Goal: Task Accomplishment & Management: Manage account settings

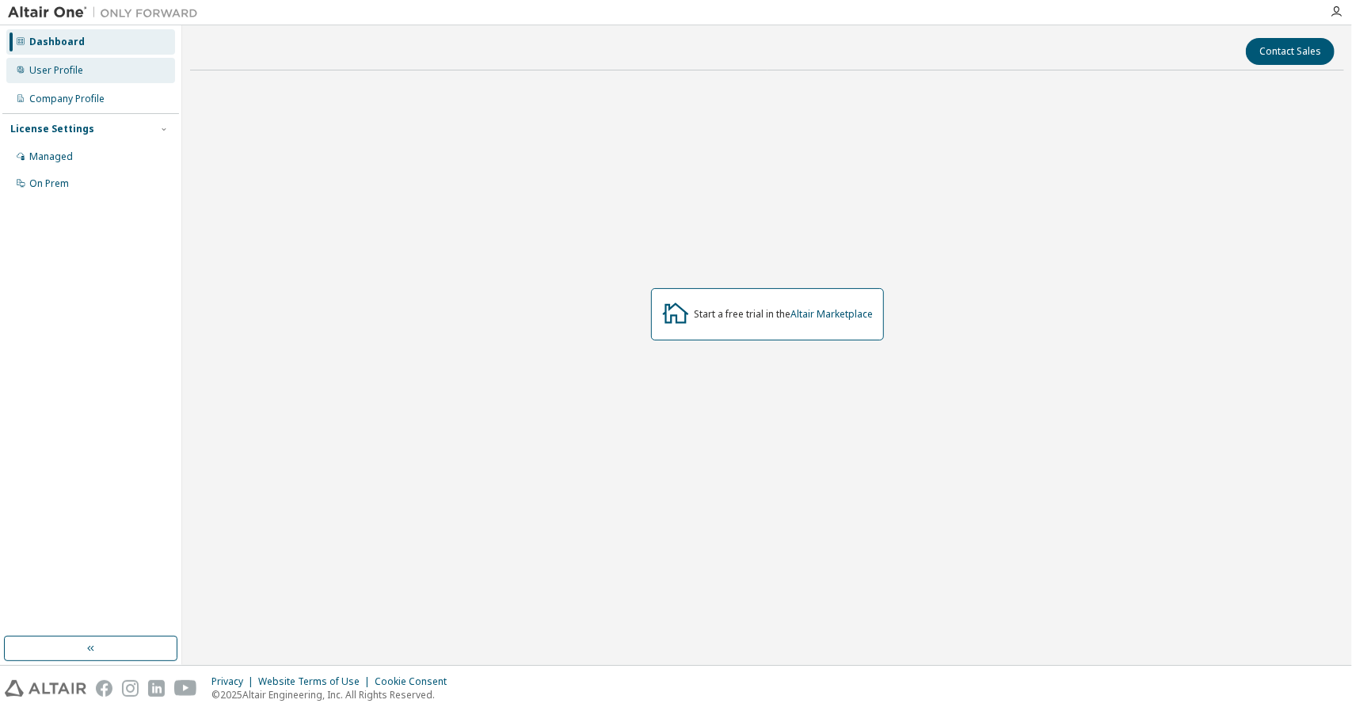
click at [148, 74] on div "User Profile" at bounding box center [90, 70] width 169 height 25
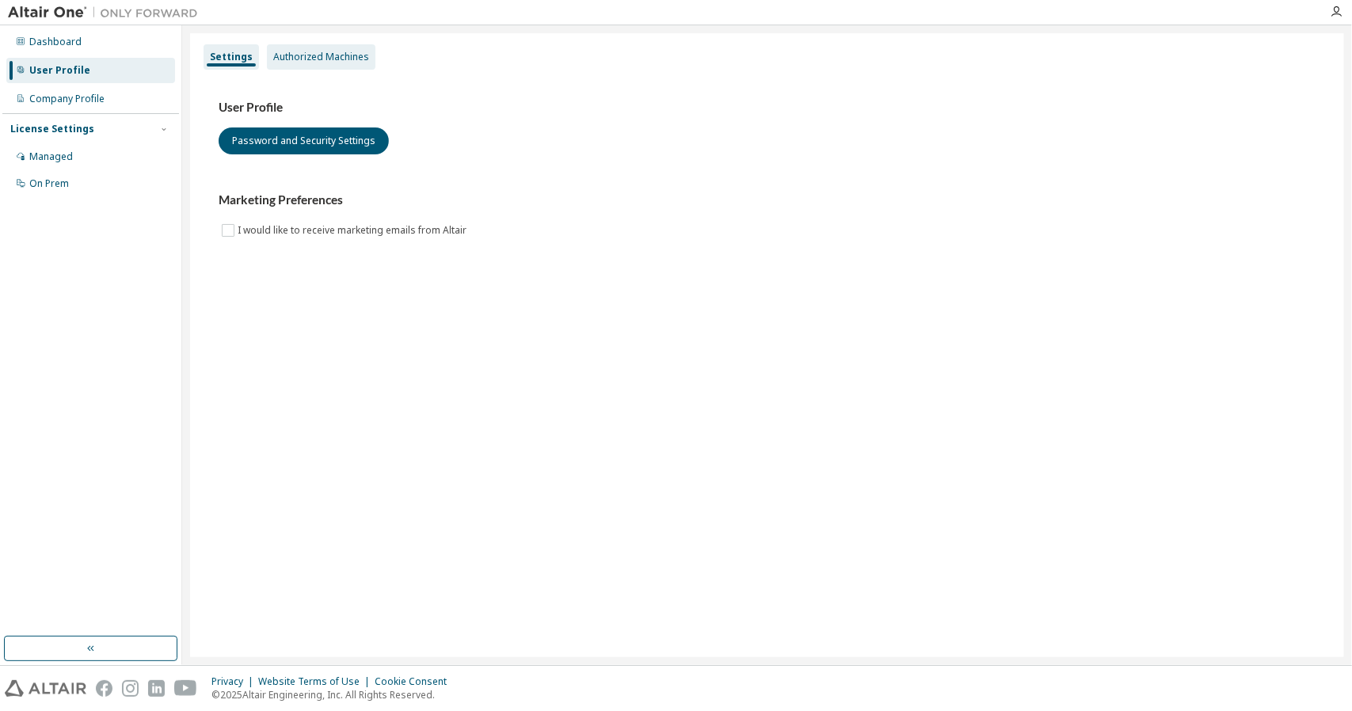
click at [318, 55] on div "Authorized Machines" at bounding box center [321, 57] width 96 height 13
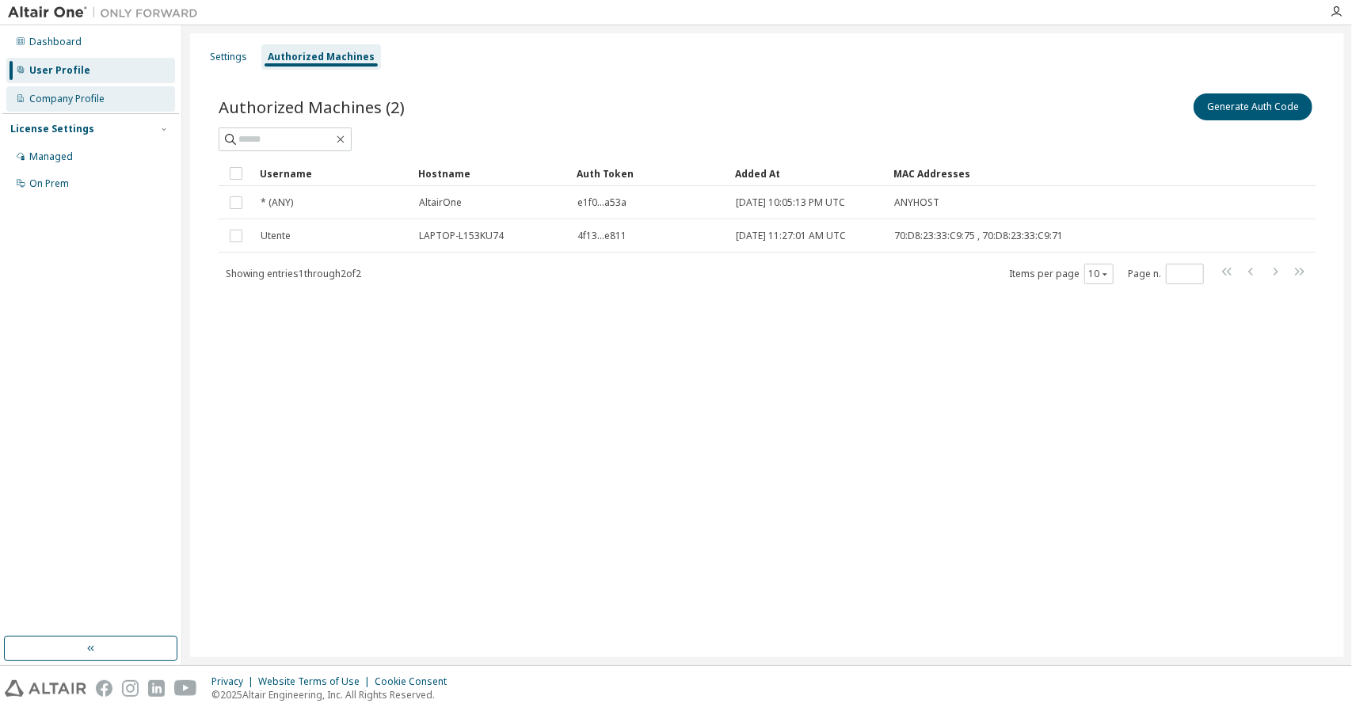
click at [90, 104] on div "Company Profile" at bounding box center [66, 99] width 75 height 13
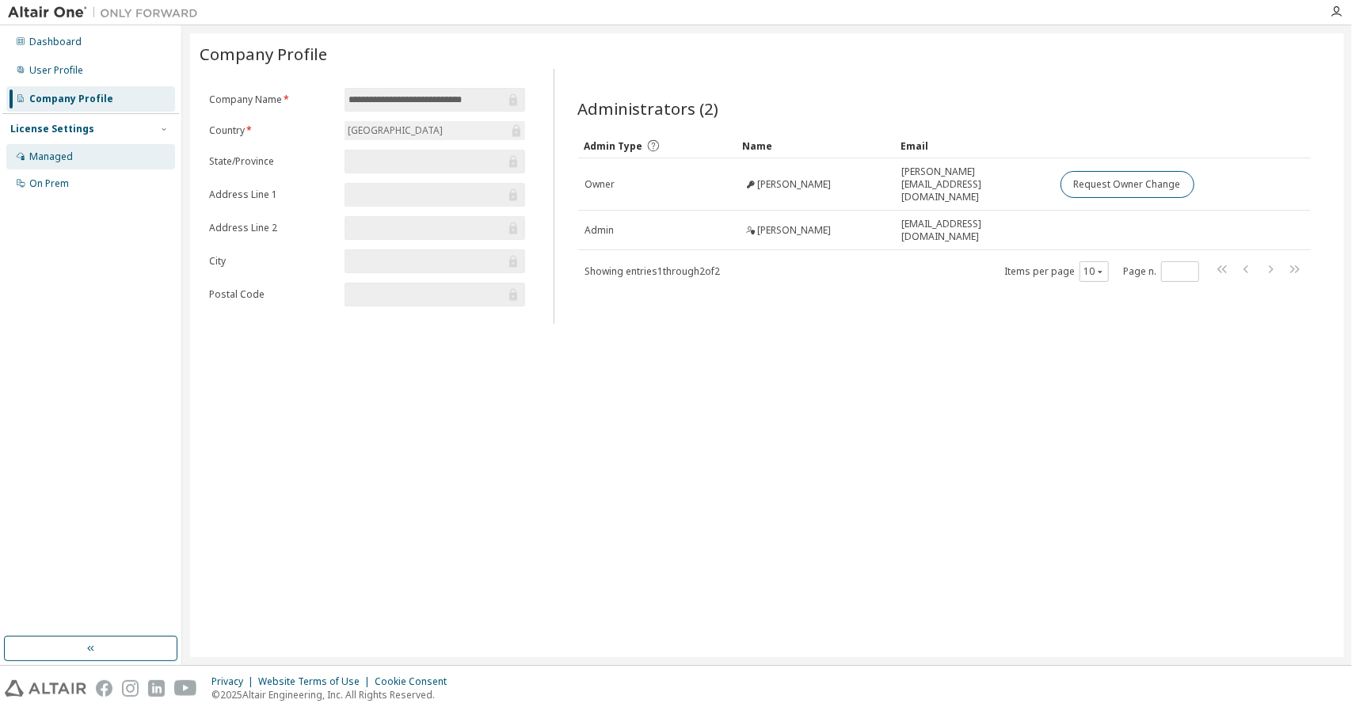
click at [86, 166] on div "Managed" at bounding box center [90, 156] width 169 height 25
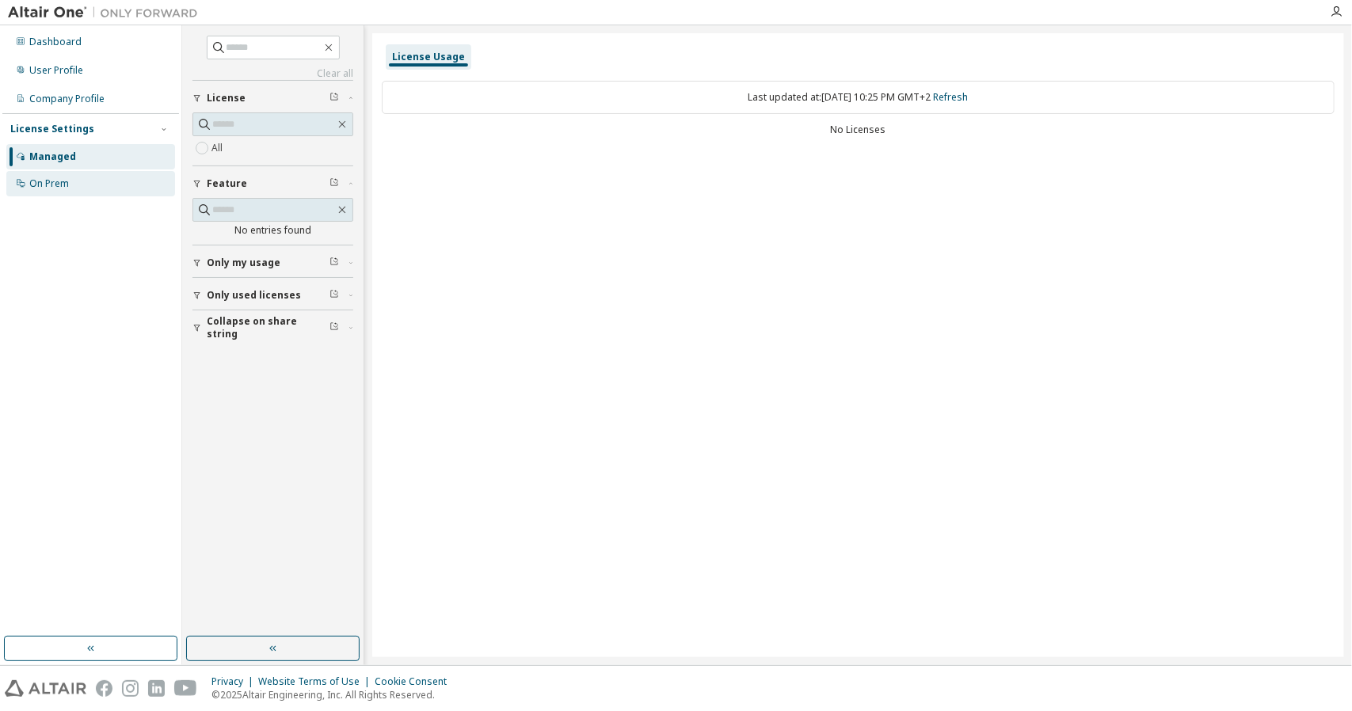
click at [101, 189] on div "On Prem" at bounding box center [90, 183] width 169 height 25
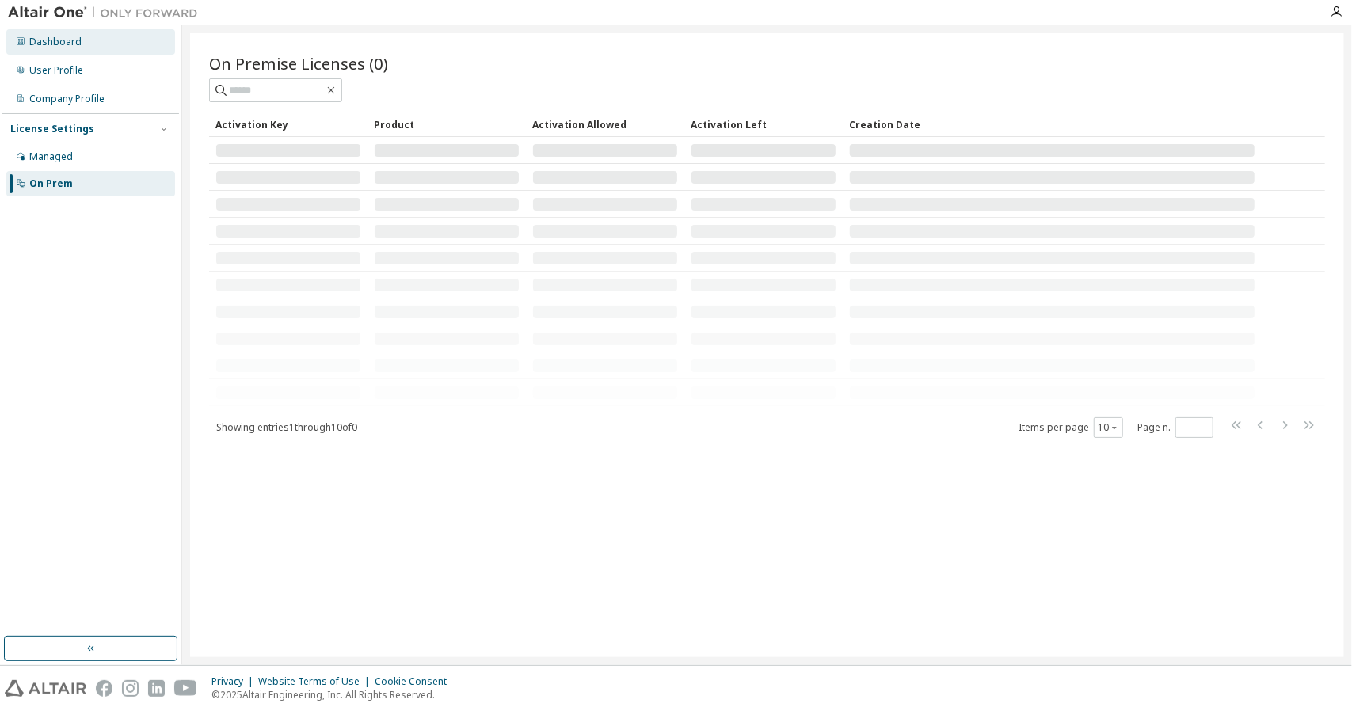
click at [97, 40] on div "Dashboard" at bounding box center [90, 41] width 169 height 25
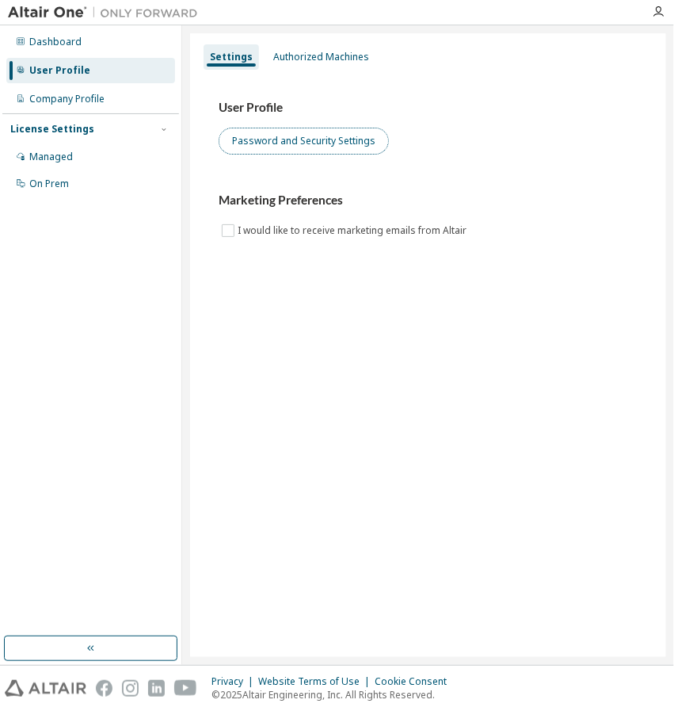
click at [296, 145] on button "Password and Security Settings" at bounding box center [304, 141] width 170 height 27
